Goal: Task Accomplishment & Management: Complete application form

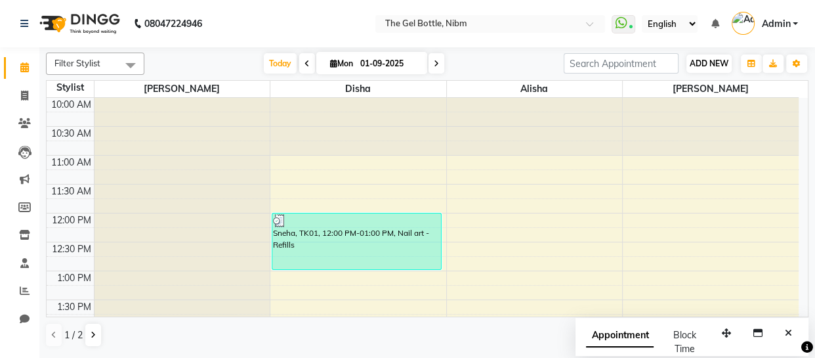
scroll to position [414, 0]
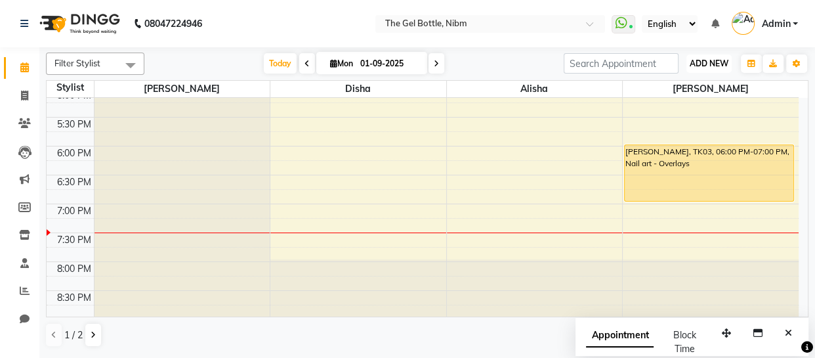
click at [711, 60] on span "ADD NEW" at bounding box center [709, 63] width 39 height 10
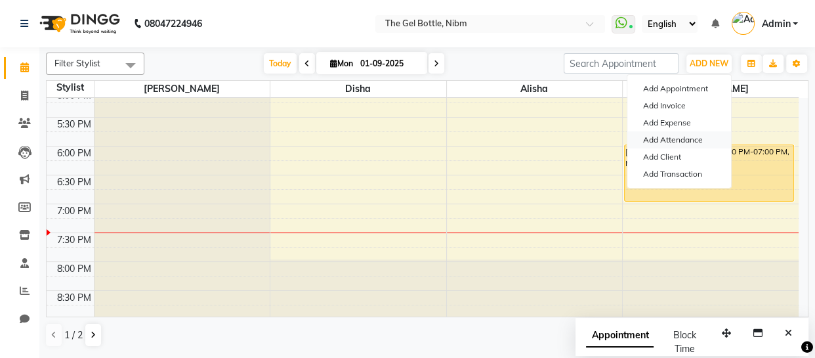
click at [685, 137] on link "Add Attendance" at bounding box center [680, 139] width 104 height 17
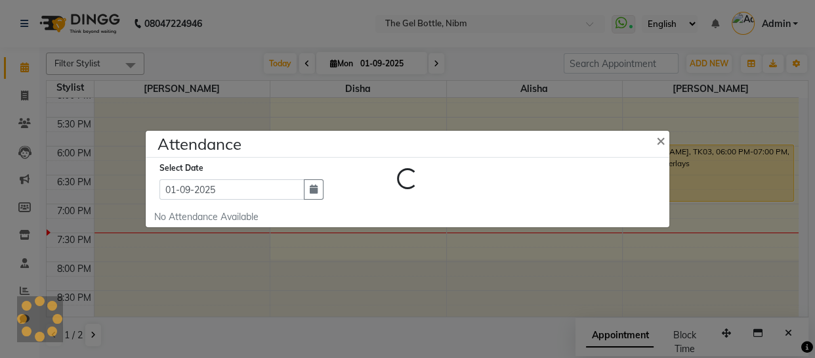
select select "W"
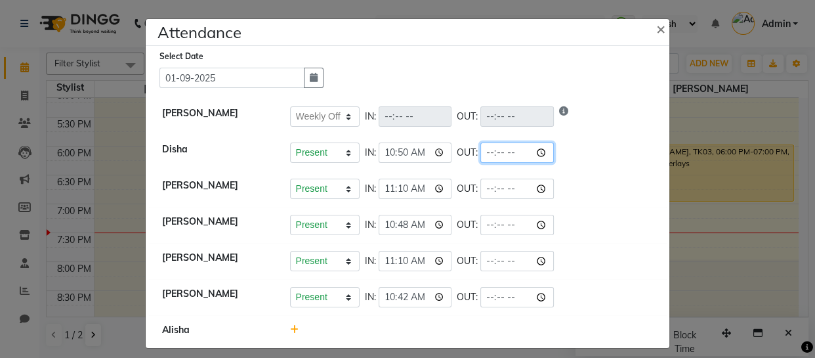
click at [506, 152] on input "time" at bounding box center [518, 152] width 74 height 20
type input "19:32"
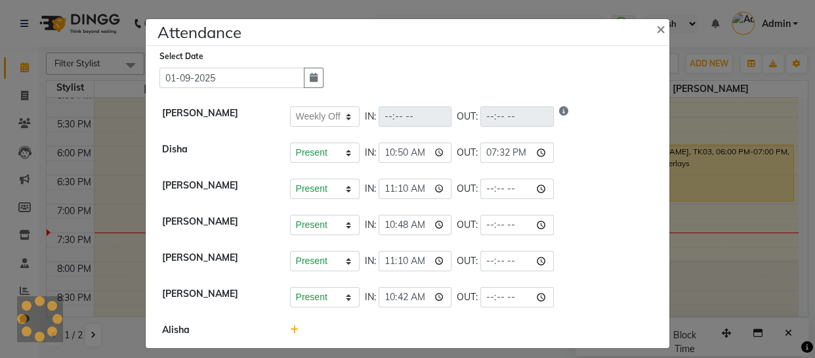
click at [537, 152] on div "Present Absent Late Half Day Weekly Off IN: 10:50 OUT: 19:32" at bounding box center [472, 152] width 364 height 20
select select "W"
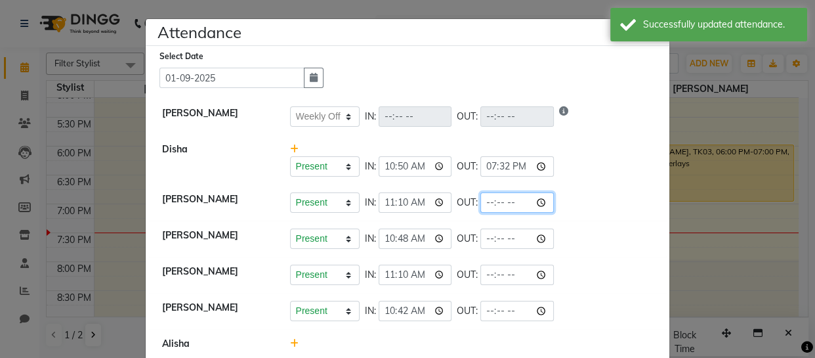
click at [504, 199] on input "time" at bounding box center [518, 202] width 74 height 20
type input "19:32"
click at [519, 199] on div "Present Absent Late Half Day Weekly Off IN: 11:10 OUT: 19:32" at bounding box center [472, 202] width 364 height 20
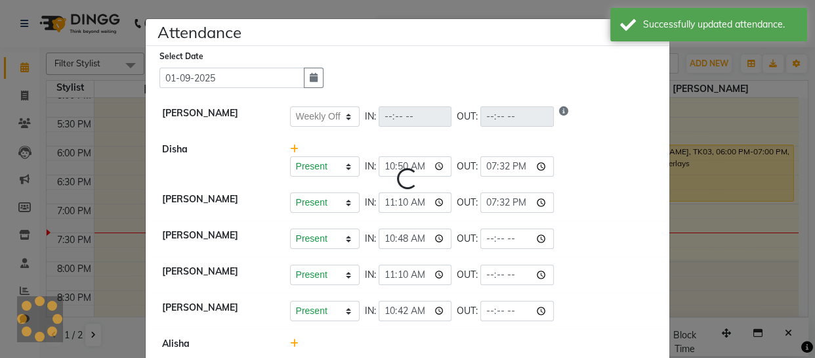
select select "W"
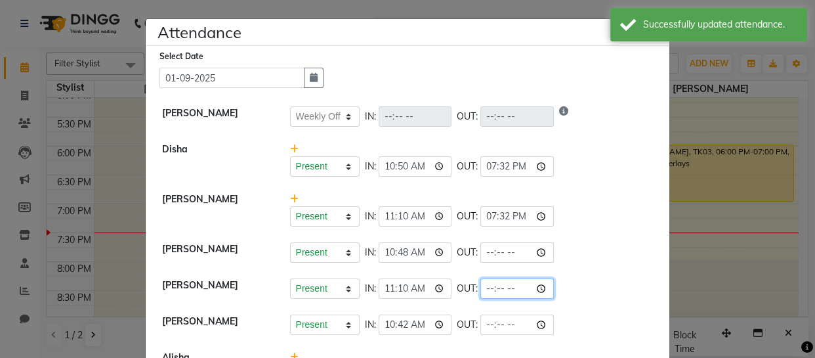
click at [504, 287] on input "time" at bounding box center [518, 288] width 74 height 20
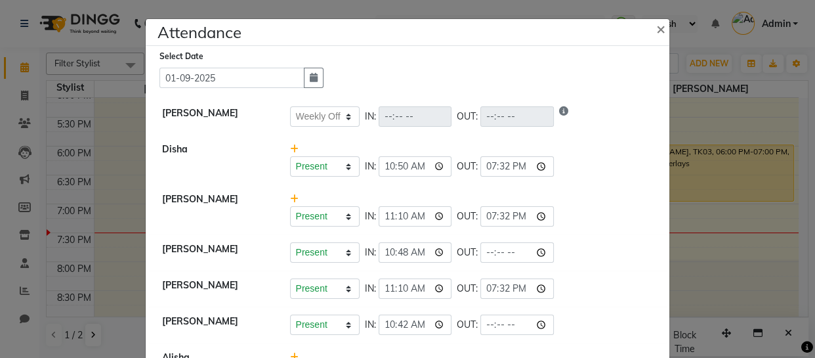
type input "19:32"
select select "W"
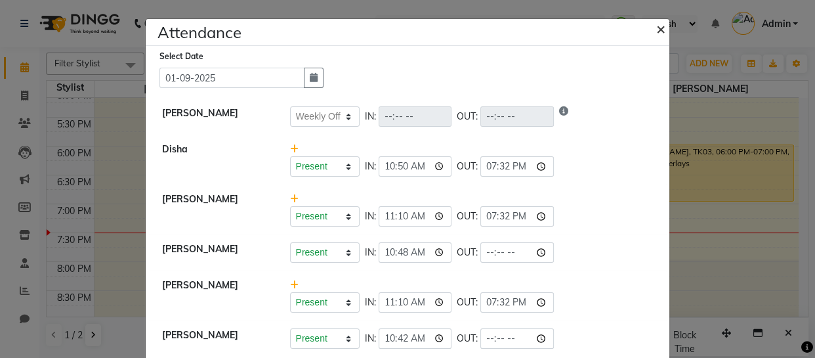
click at [657, 28] on span "×" at bounding box center [661, 28] width 9 height 20
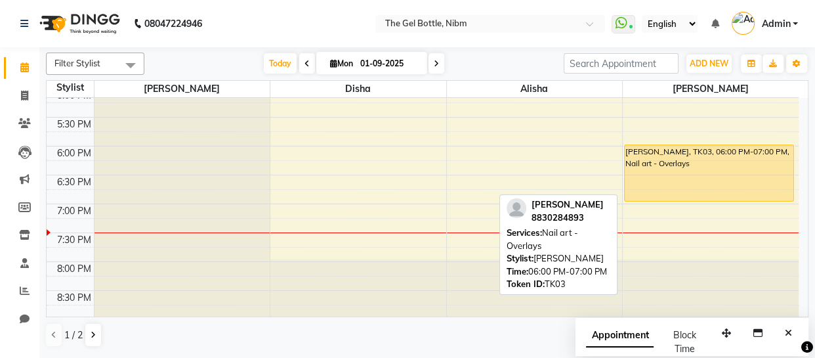
click at [690, 163] on div "[PERSON_NAME], TK03, 06:00 PM-07:00 PM, Nail art - Overlays" at bounding box center [709, 173] width 169 height 56
select select "1"
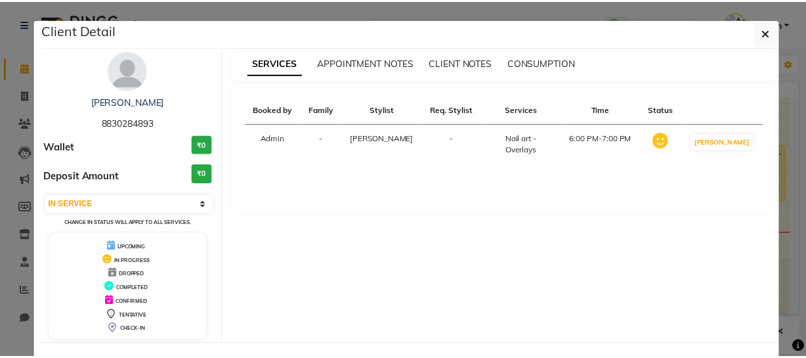
scroll to position [53, 0]
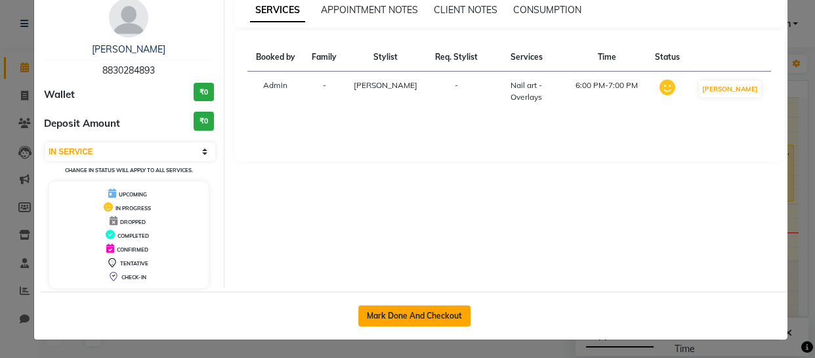
click at [409, 316] on button "Mark Done And Checkout" at bounding box center [414, 315] width 112 height 21
select select "7762"
select select "service"
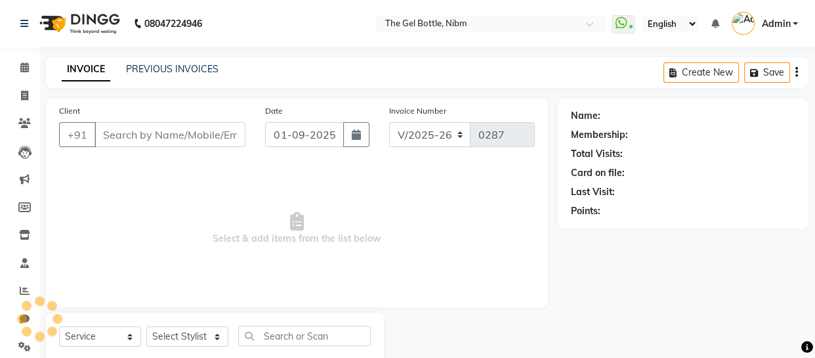
select select "3"
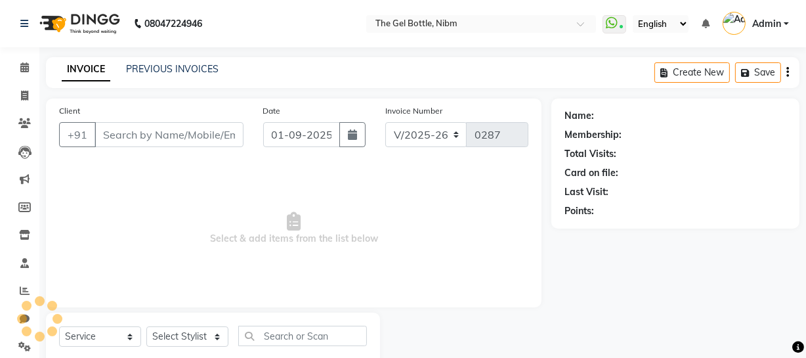
type input "8830284893"
select select "78183"
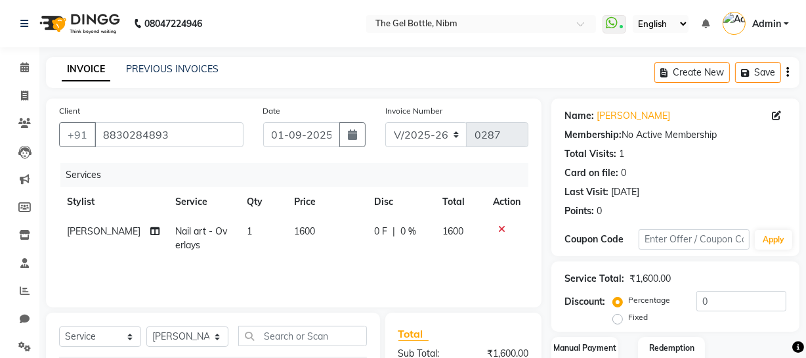
click at [307, 234] on td "1600" at bounding box center [326, 238] width 81 height 43
select select "78183"
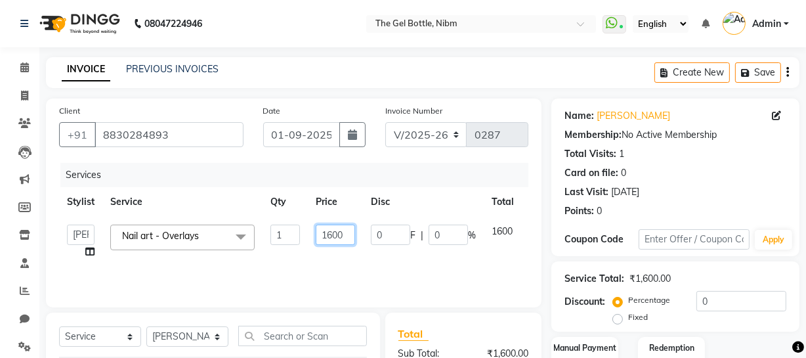
click at [330, 233] on input "1600" at bounding box center [335, 235] width 39 height 20
type input "1500"
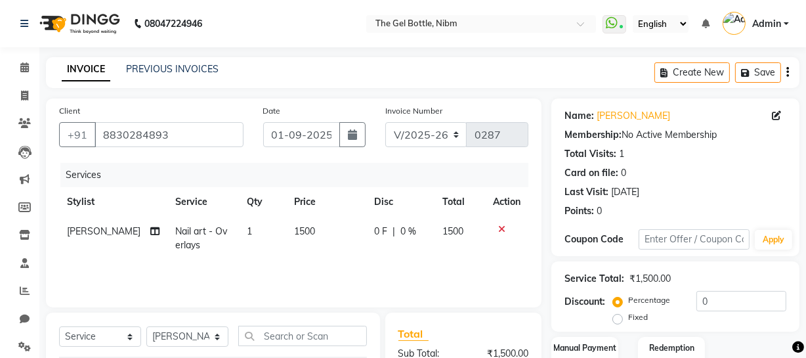
click at [628, 318] on label "Fixed" at bounding box center [638, 317] width 20 height 12
click at [618, 318] on input "Fixed" at bounding box center [620, 317] width 9 height 9
radio input "true"
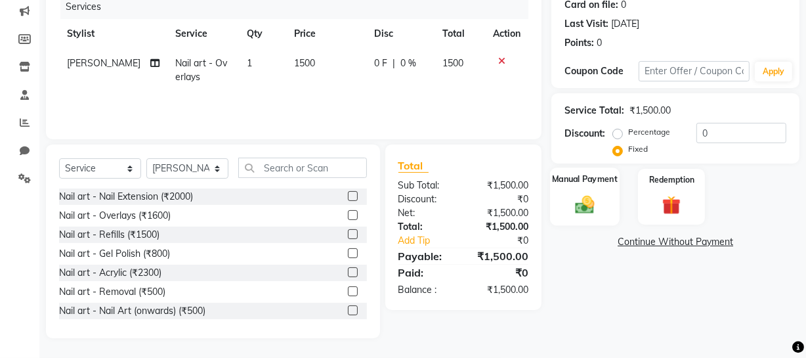
click at [583, 206] on img at bounding box center [585, 204] width 32 height 22
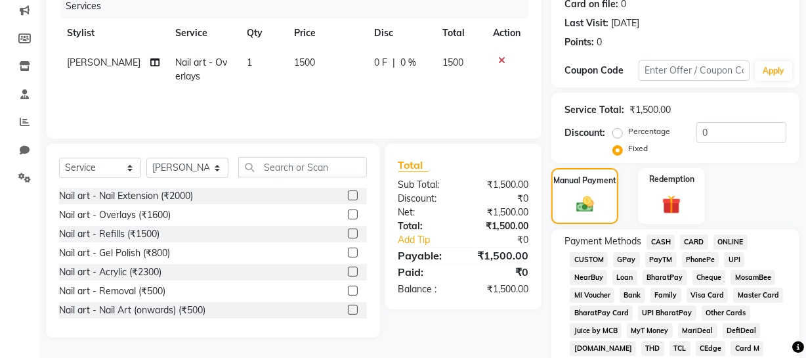
click at [626, 257] on span "GPay" at bounding box center [626, 259] width 27 height 15
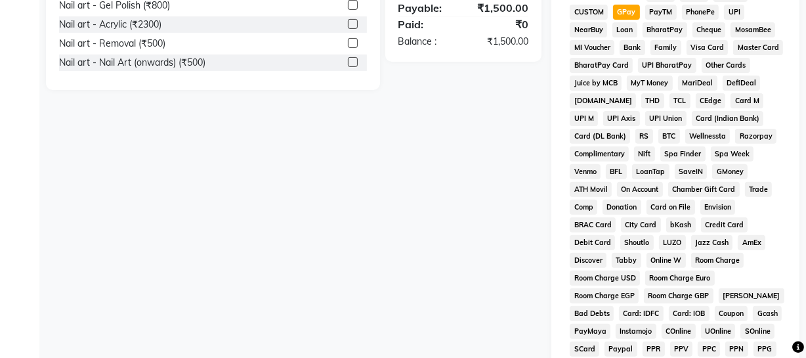
scroll to position [695, 0]
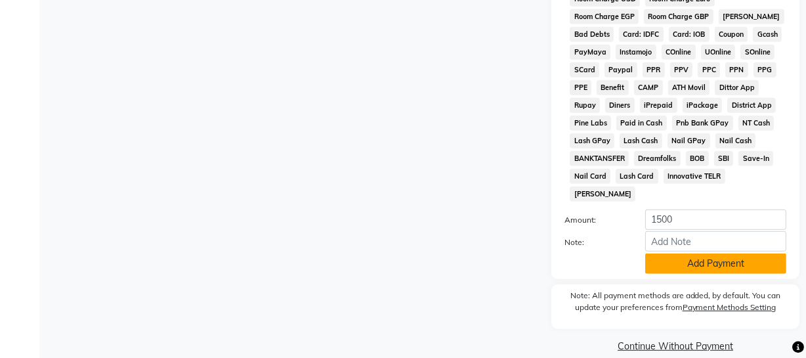
click at [709, 253] on button "Add Payment" at bounding box center [715, 263] width 141 height 20
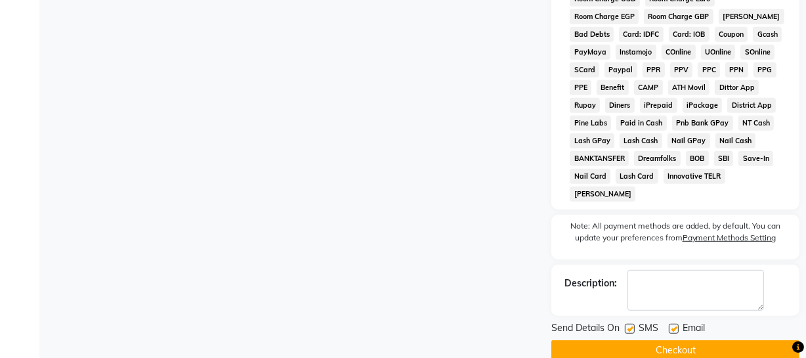
click at [676, 340] on button "Checkout" at bounding box center [675, 350] width 248 height 20
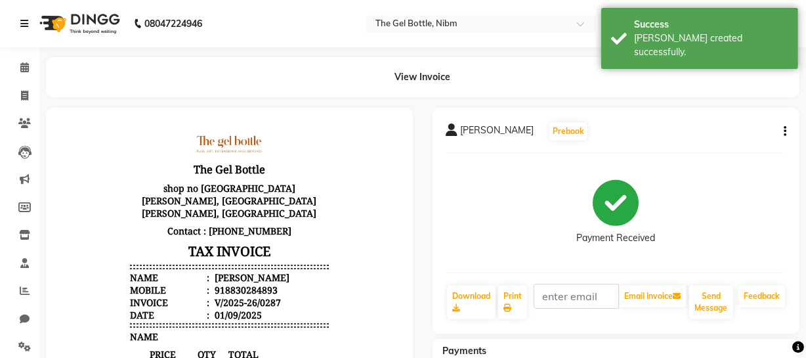
click at [24, 22] on icon at bounding box center [24, 23] width 8 height 9
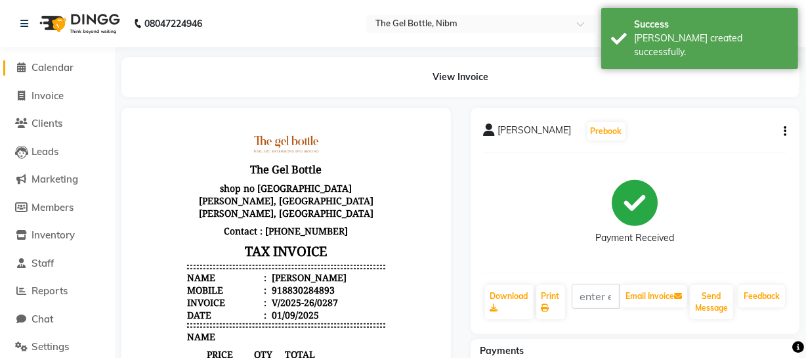
click at [22, 68] on icon at bounding box center [22, 67] width 9 height 10
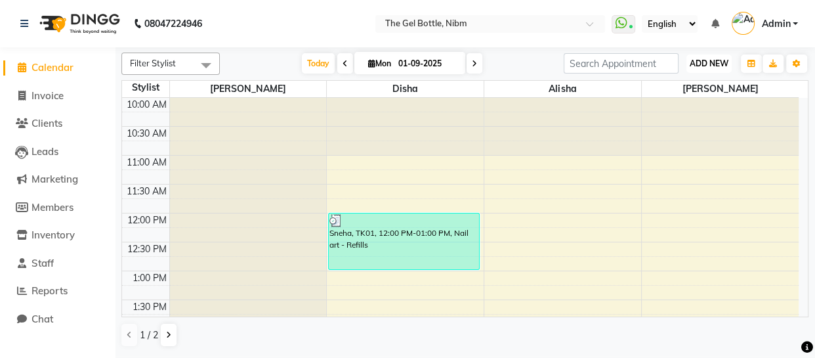
click at [709, 60] on span "ADD NEW" at bounding box center [709, 63] width 39 height 10
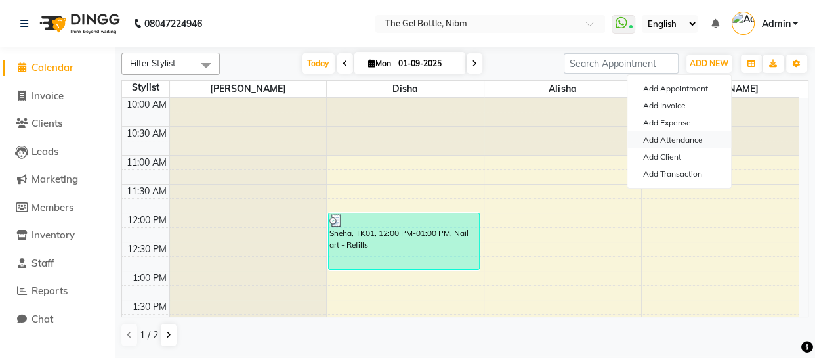
click at [679, 139] on link "Add Attendance" at bounding box center [680, 139] width 104 height 17
select select "W"
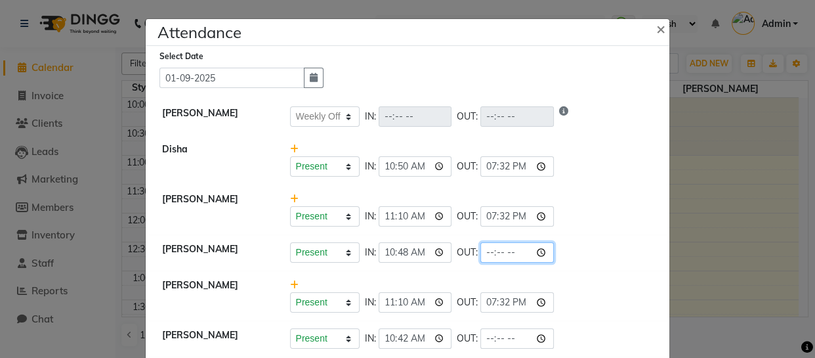
click at [494, 255] on input "time" at bounding box center [518, 252] width 74 height 20
click at [506, 251] on input "time" at bounding box center [518, 252] width 74 height 20
click at [481, 249] on input "time" at bounding box center [518, 252] width 74 height 20
type input "19:45"
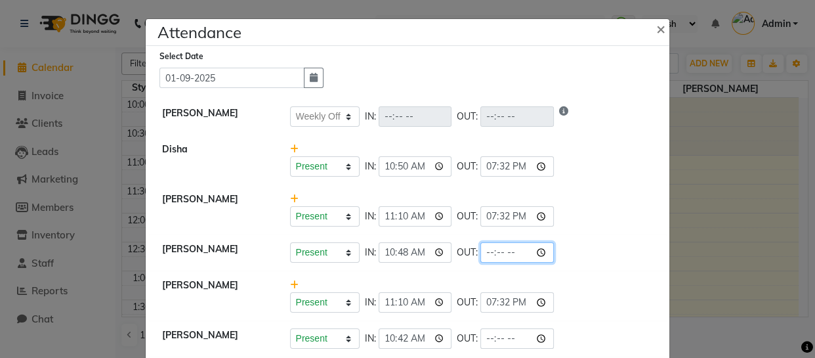
click at [481, 252] on input "time" at bounding box center [518, 252] width 74 height 20
click at [506, 251] on input "time" at bounding box center [518, 252] width 74 height 20
type input "19:39"
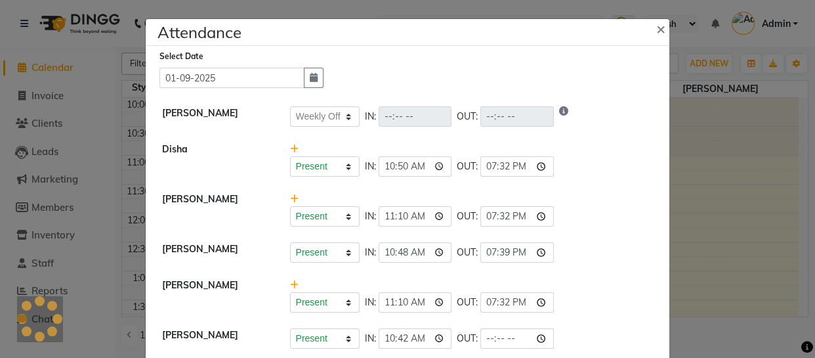
select select "W"
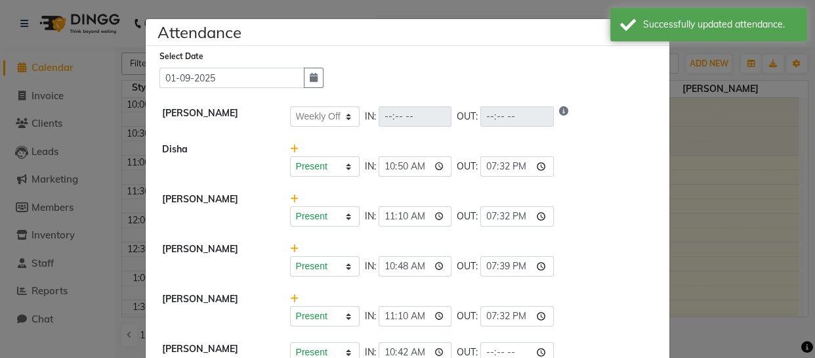
scroll to position [64, 0]
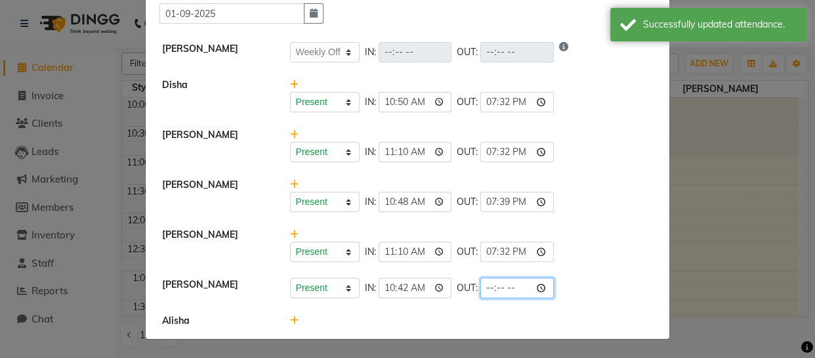
click at [506, 286] on input "time" at bounding box center [518, 288] width 74 height 20
type input "19:39"
select select "W"
